Goal: Navigation & Orientation: Go to known website

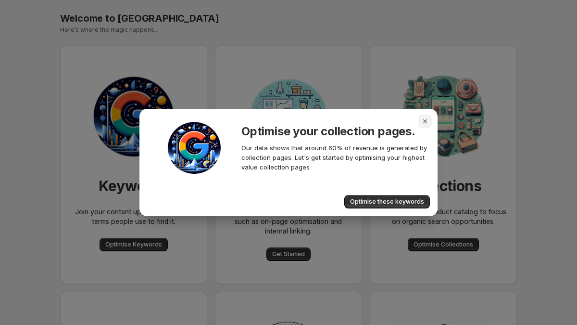
click at [422, 122] on icon "Close" at bounding box center [425, 121] width 10 height 10
click at [427, 125] on icon "Close" at bounding box center [425, 121] width 10 height 10
click at [424, 118] on icon "Close" at bounding box center [425, 121] width 10 height 10
